Goal: Task Accomplishment & Management: Complete application form

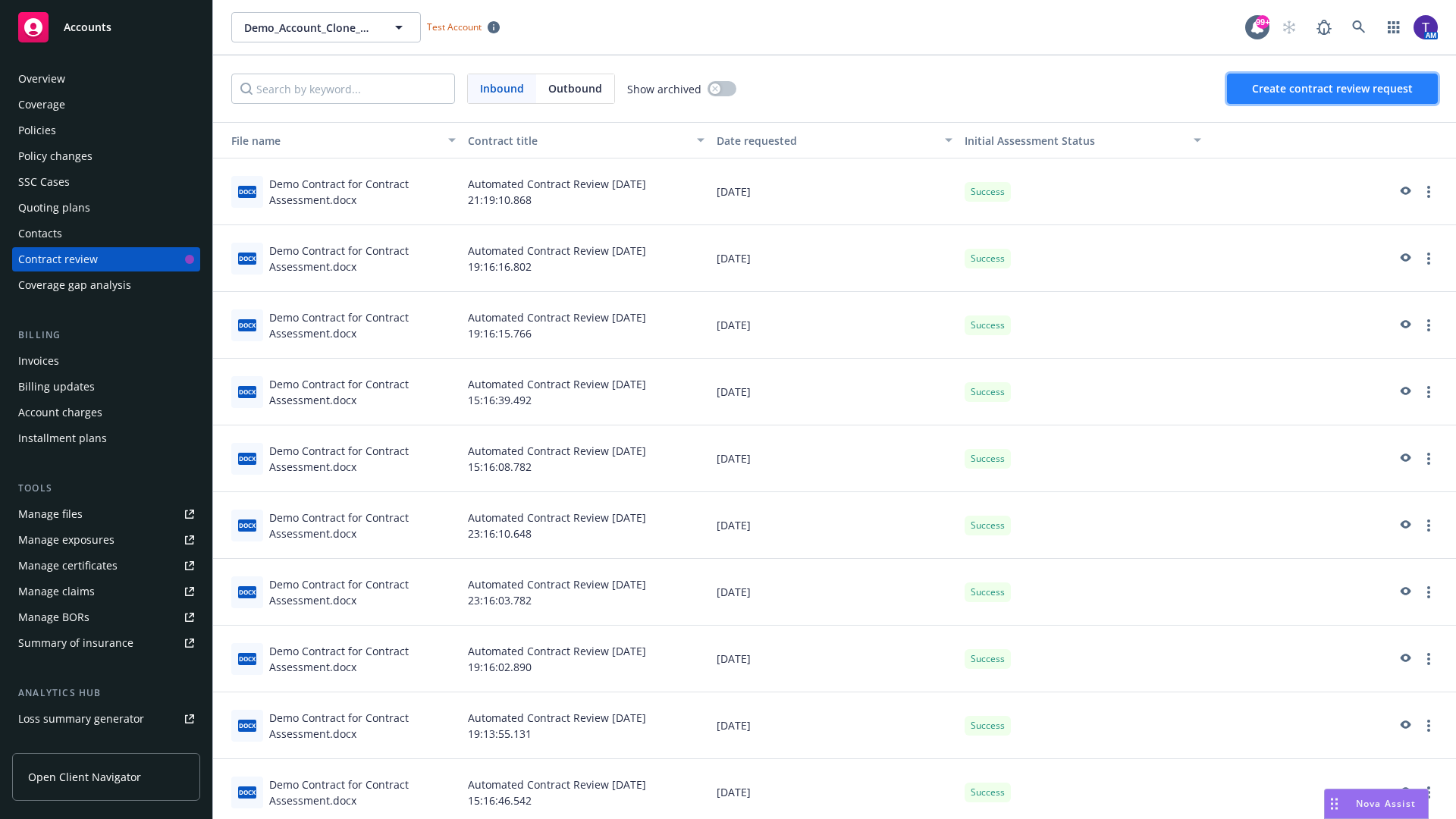
click at [1333, 89] on span "Create contract review request" at bounding box center [1332, 88] width 160 height 14
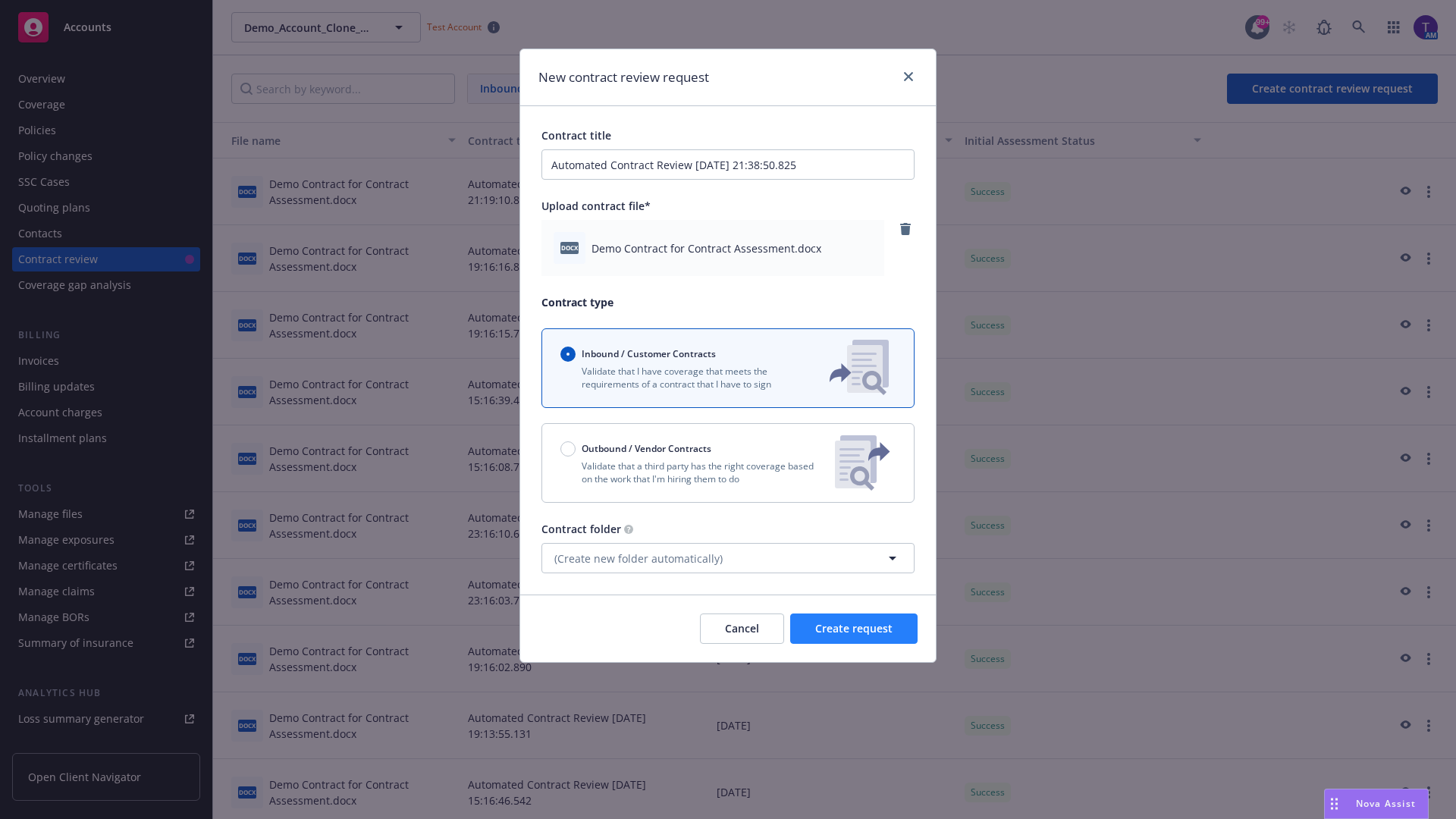
type input "Automated Contract Review [DATE] 21:38:50.825"
click at [854, 629] on span "Create request" at bounding box center [854, 628] width 77 height 14
